Goal: Task Accomplishment & Management: Complete application form

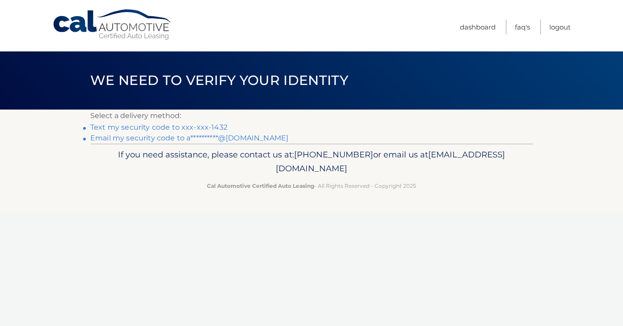
click at [217, 126] on link "Text my security code to xxx-xxx-1432" at bounding box center [158, 127] width 137 height 8
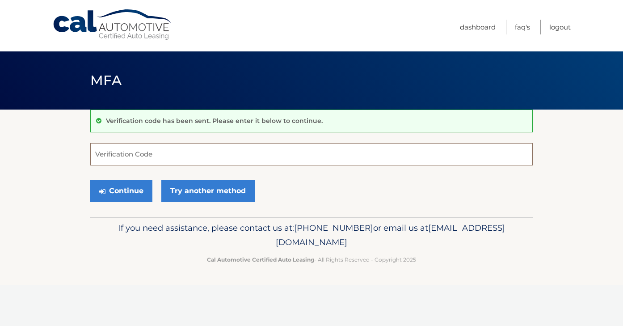
click at [131, 157] on input "Verification Code" at bounding box center [311, 154] width 443 height 22
type input "499344"
click at [121, 191] on button "Continue" at bounding box center [121, 191] width 62 height 22
click at [129, 186] on button "Continue" at bounding box center [121, 191] width 62 height 22
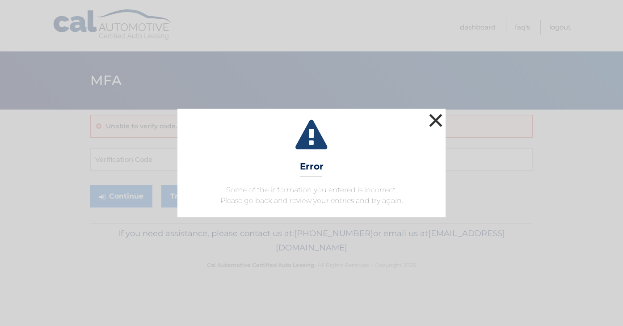
click at [432, 127] on button "×" at bounding box center [436, 120] width 18 height 18
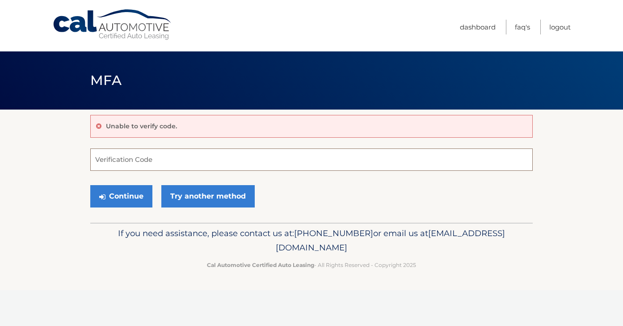
click at [116, 159] on input "Verification Code" at bounding box center [311, 159] width 443 height 22
type input "499344"
click at [116, 198] on button "Continue" at bounding box center [121, 196] width 62 height 22
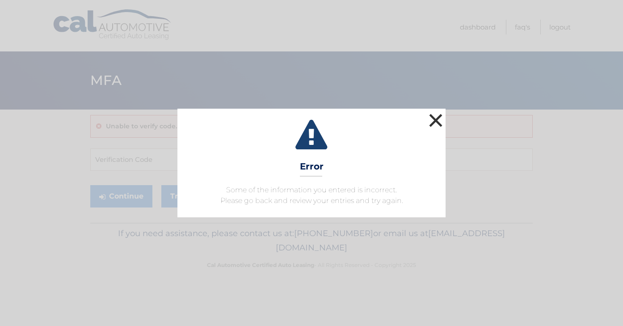
click at [437, 125] on button "×" at bounding box center [436, 120] width 18 height 18
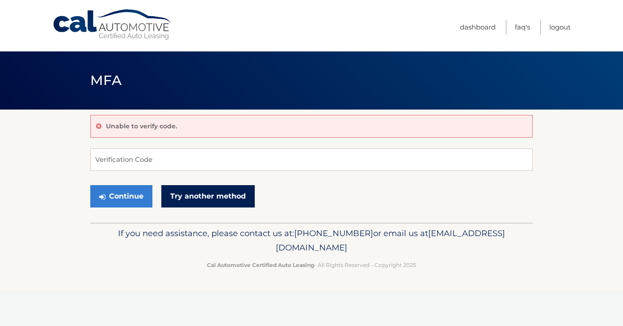
click at [190, 200] on link "Try another method" at bounding box center [207, 196] width 93 height 22
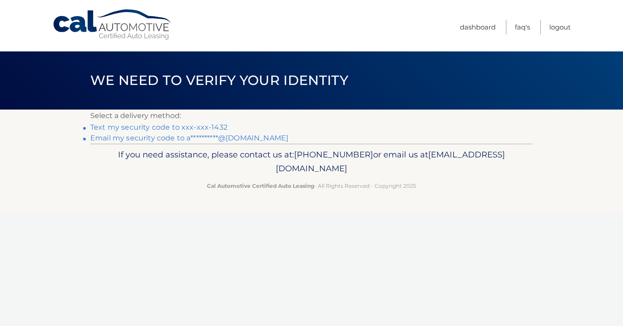
click at [207, 127] on link "Text my security code to xxx-xxx-1432" at bounding box center [158, 127] width 137 height 8
